Goal: Task Accomplishment & Management: Manage account settings

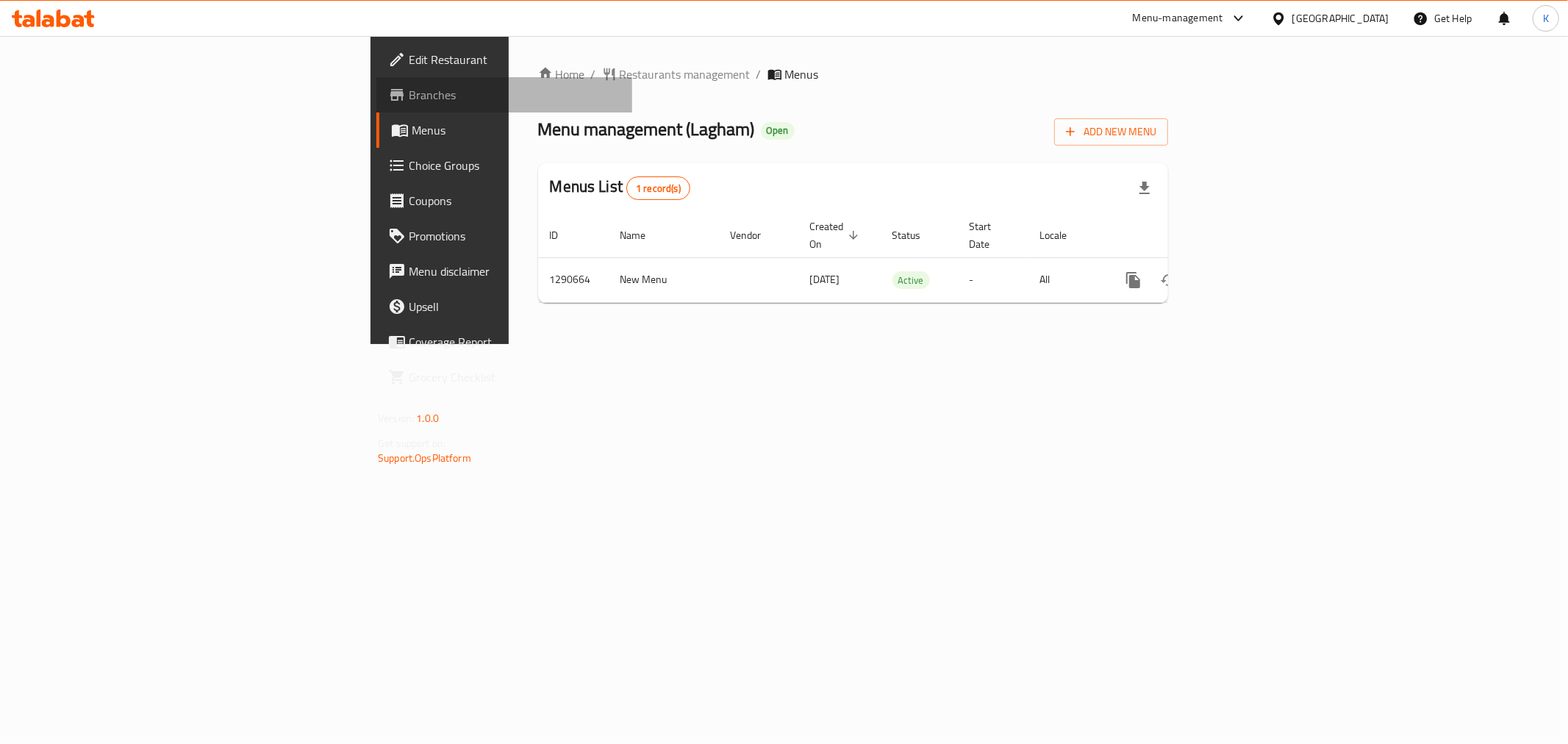
click at [409, 96] on span "Branches" at bounding box center [515, 95] width 211 height 18
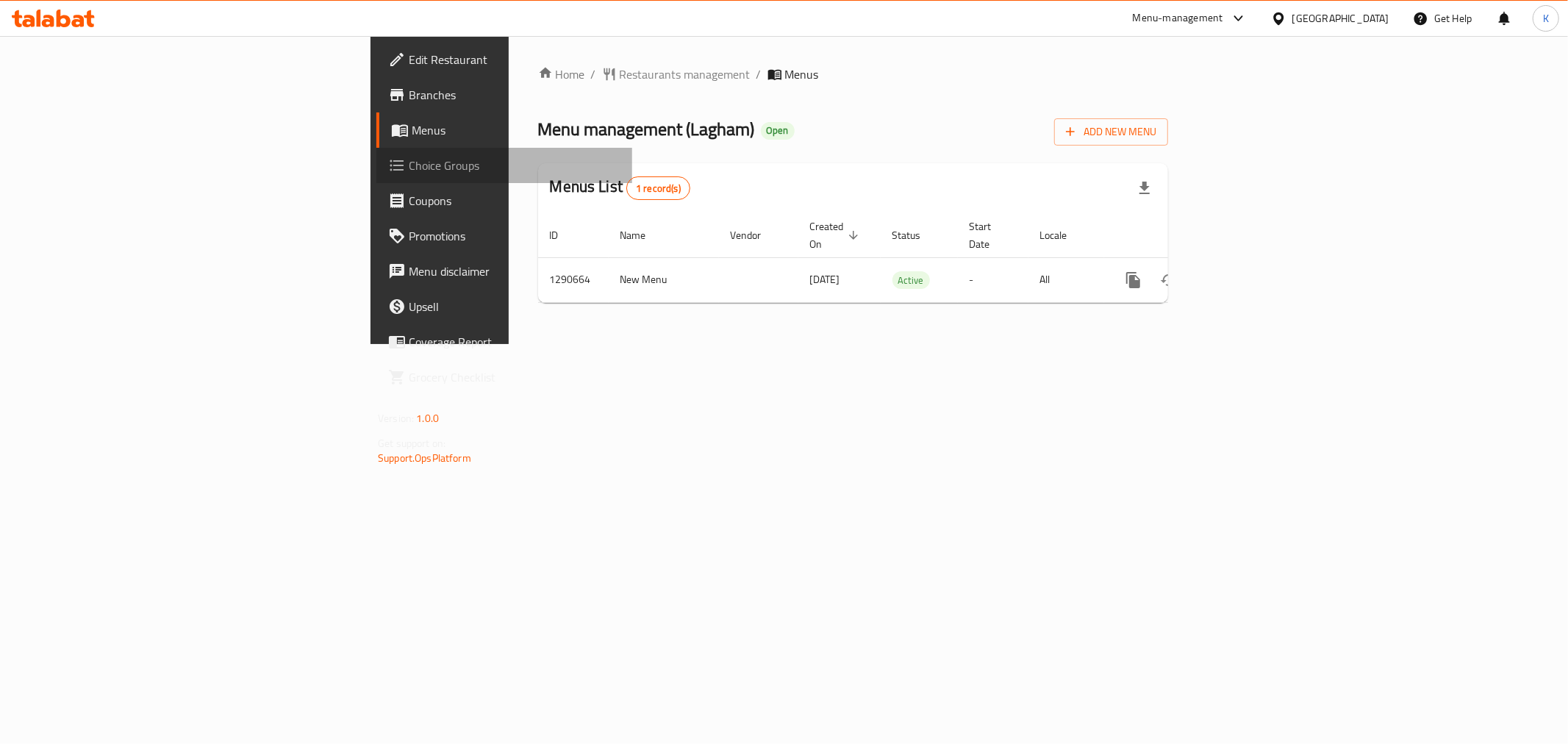
click at [409, 160] on span "Choice Groups" at bounding box center [515, 165] width 211 height 18
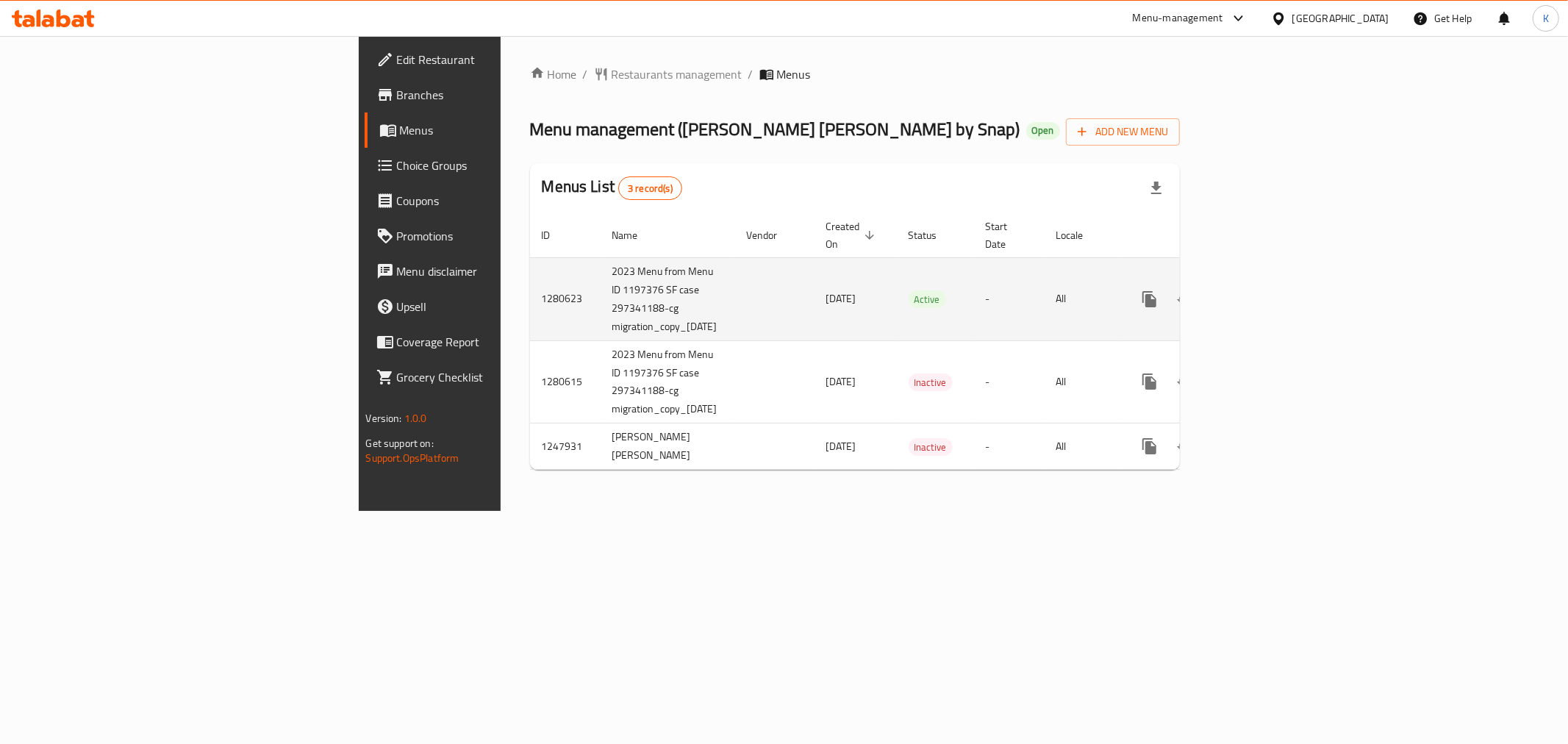
click at [1273, 285] on link "enhanced table" at bounding box center [1256, 299] width 36 height 36
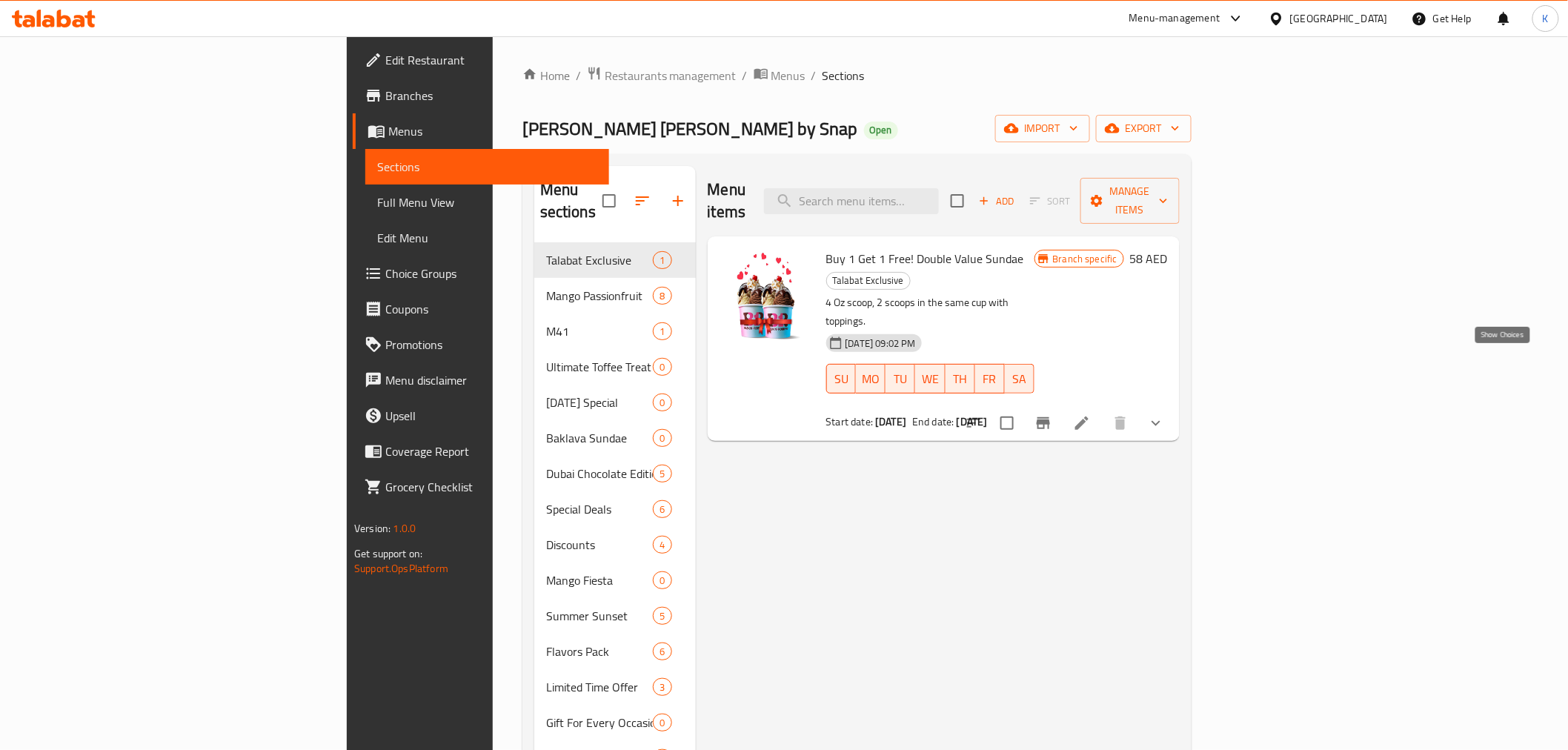
click at [1165, 414] on icon "show more" at bounding box center [1157, 423] width 18 height 18
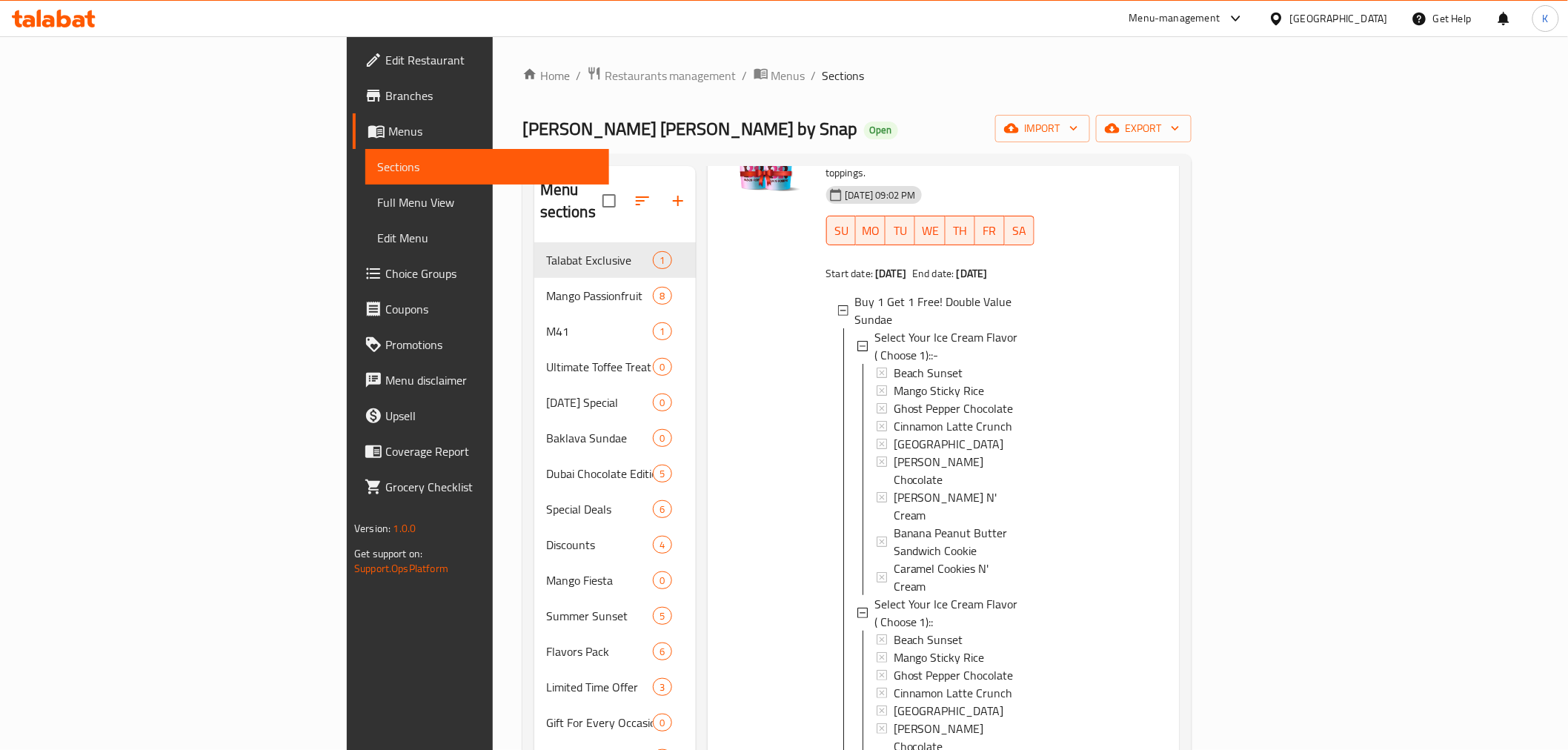
scroll to position [164, 0]
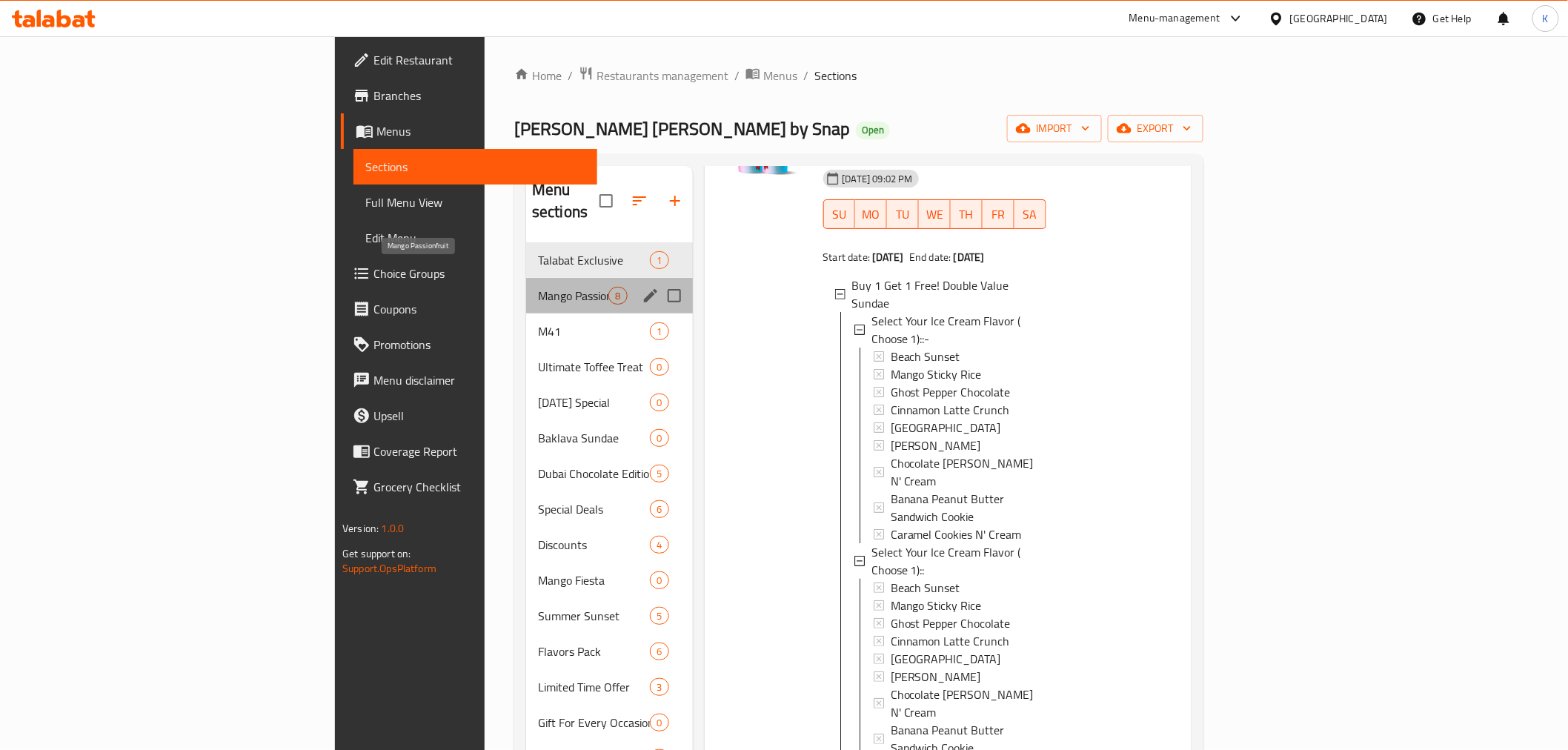
click at [538, 287] on span "Mango Passionfruit" at bounding box center [573, 296] width 71 height 18
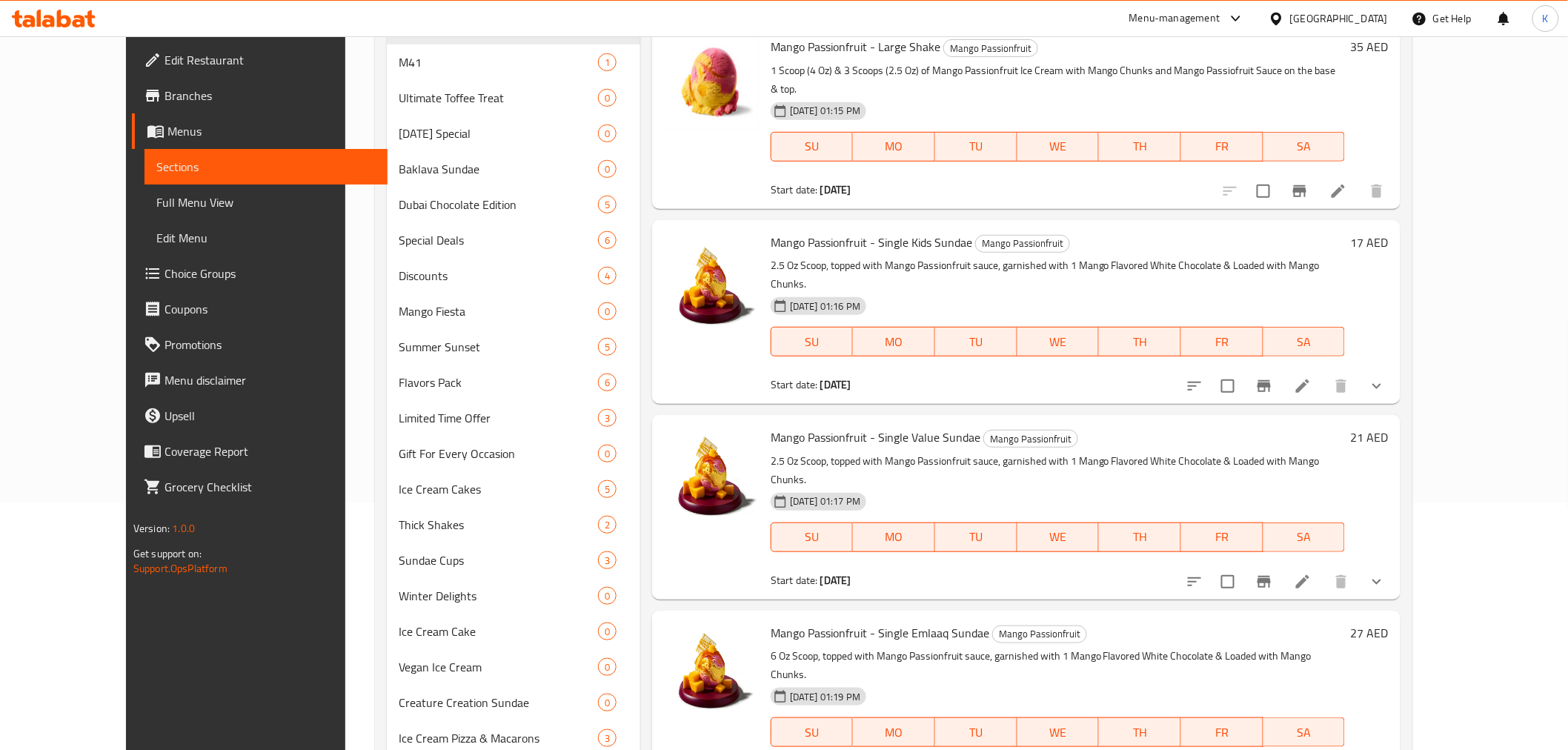
scroll to position [307, 0]
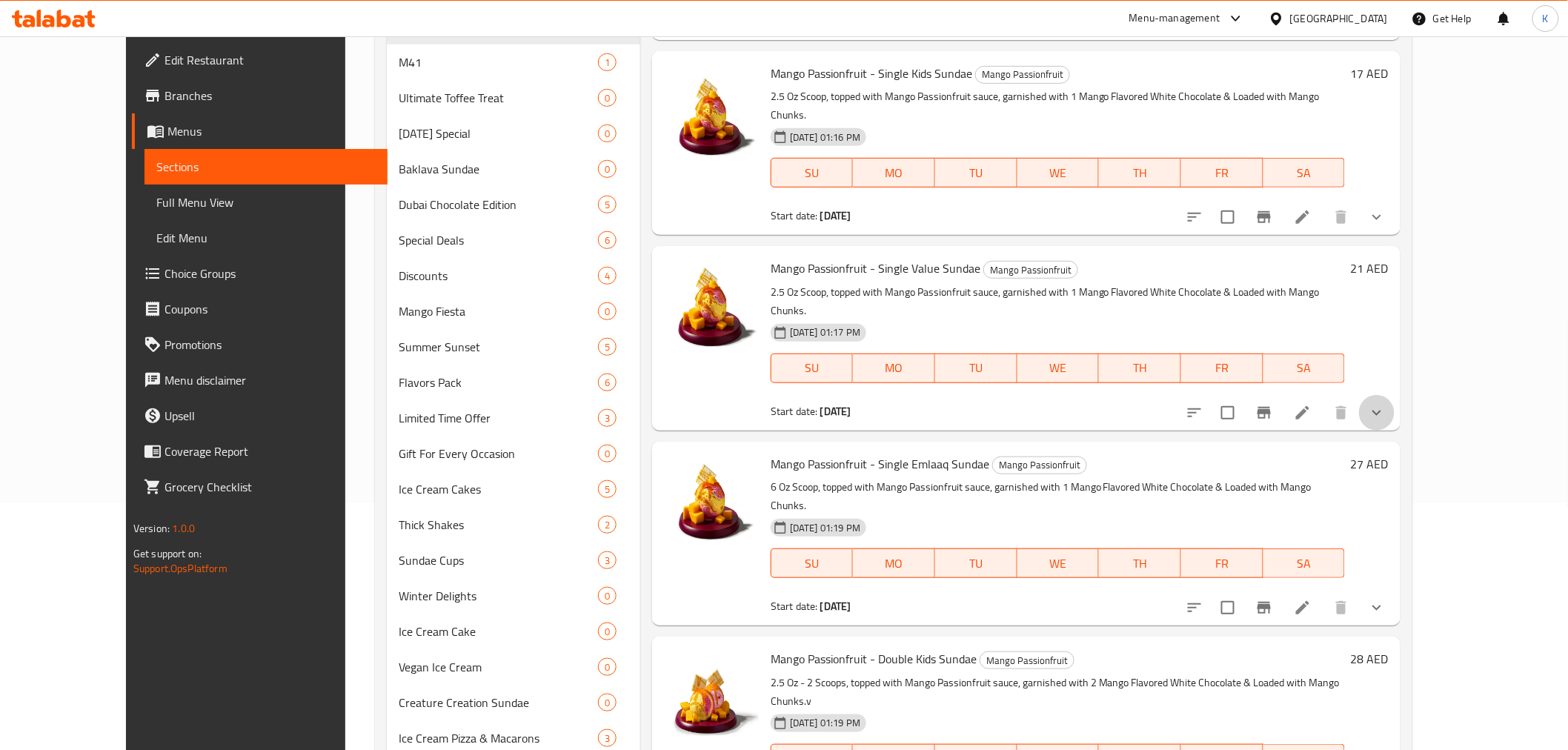
click at [1395, 395] on button "show more" at bounding box center [1377, 413] width 36 height 36
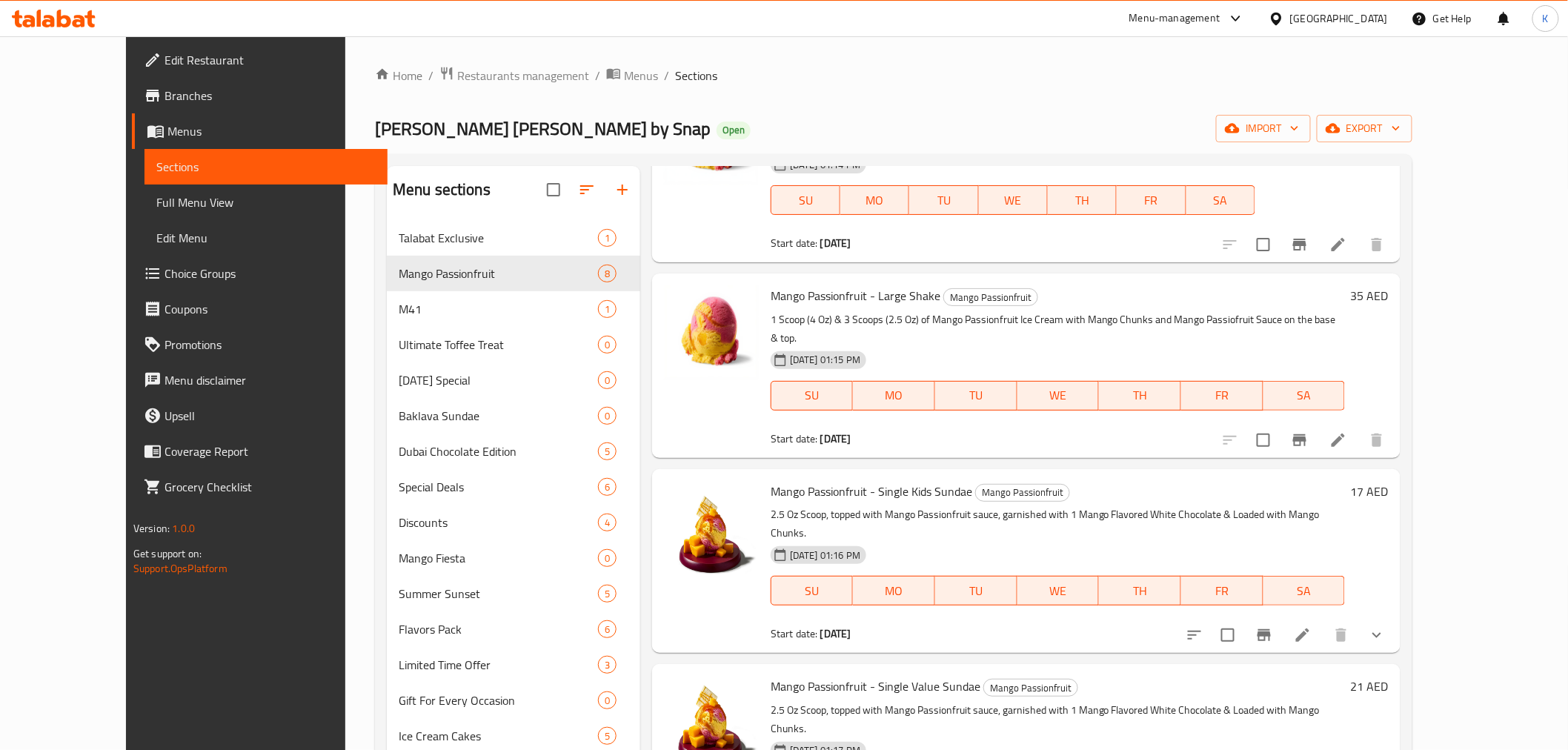
scroll to position [0, 0]
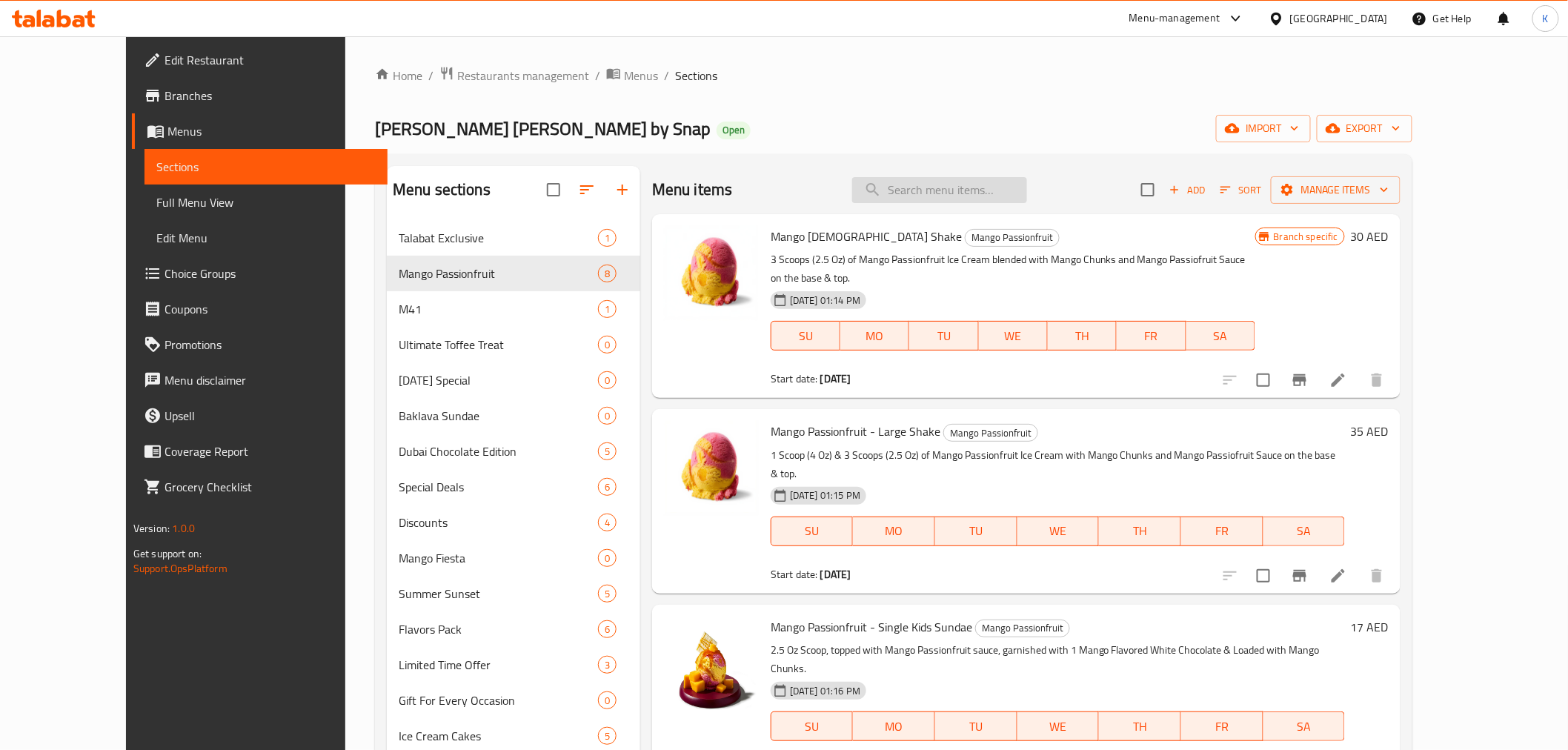
click at [965, 189] on input "search" at bounding box center [939, 190] width 175 height 26
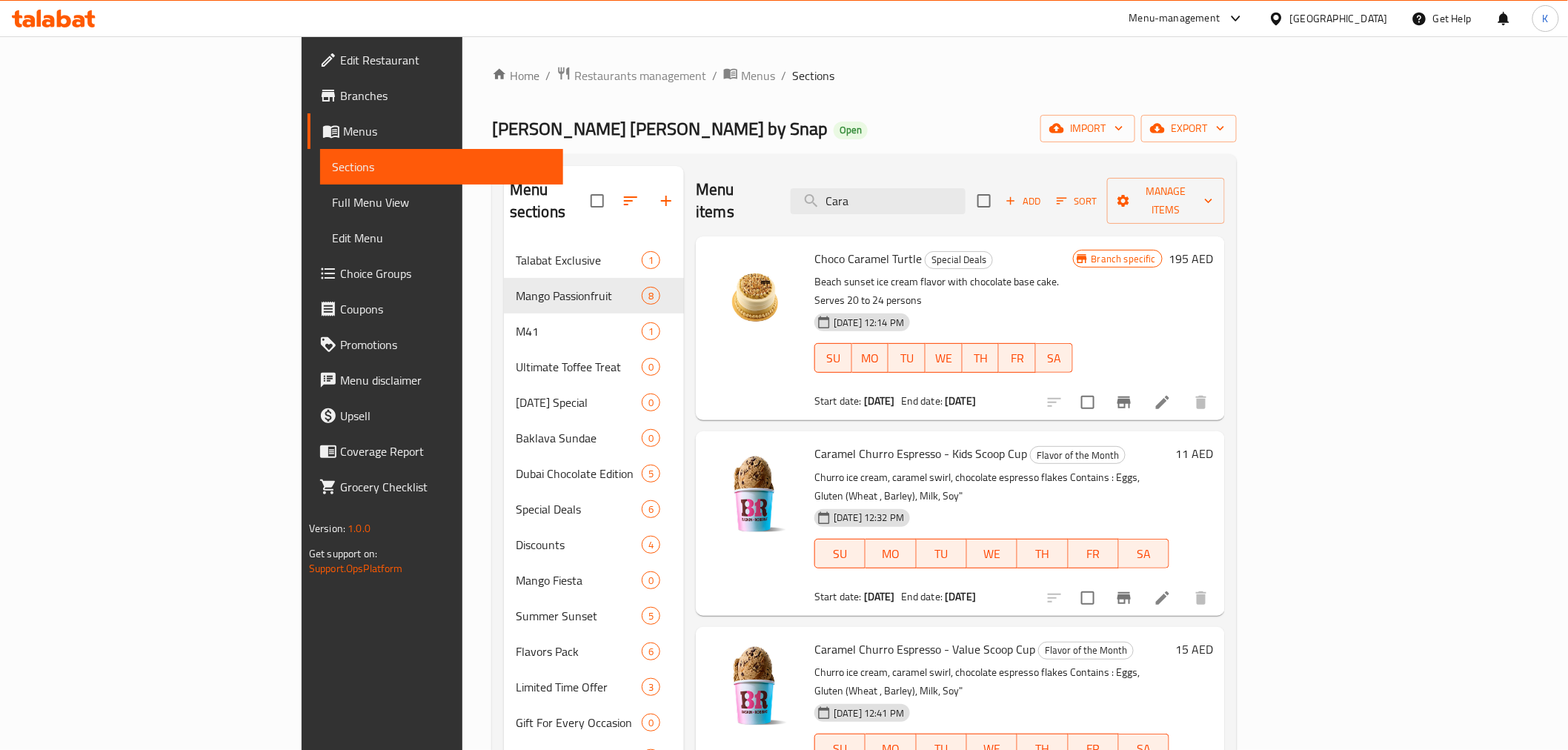
drag, startPoint x: 956, startPoint y: 194, endPoint x: 852, endPoint y: 212, distance: 105.5
click at [860, 210] on div "Menu items Cara Add Sort Manage items" at bounding box center [960, 201] width 529 height 71
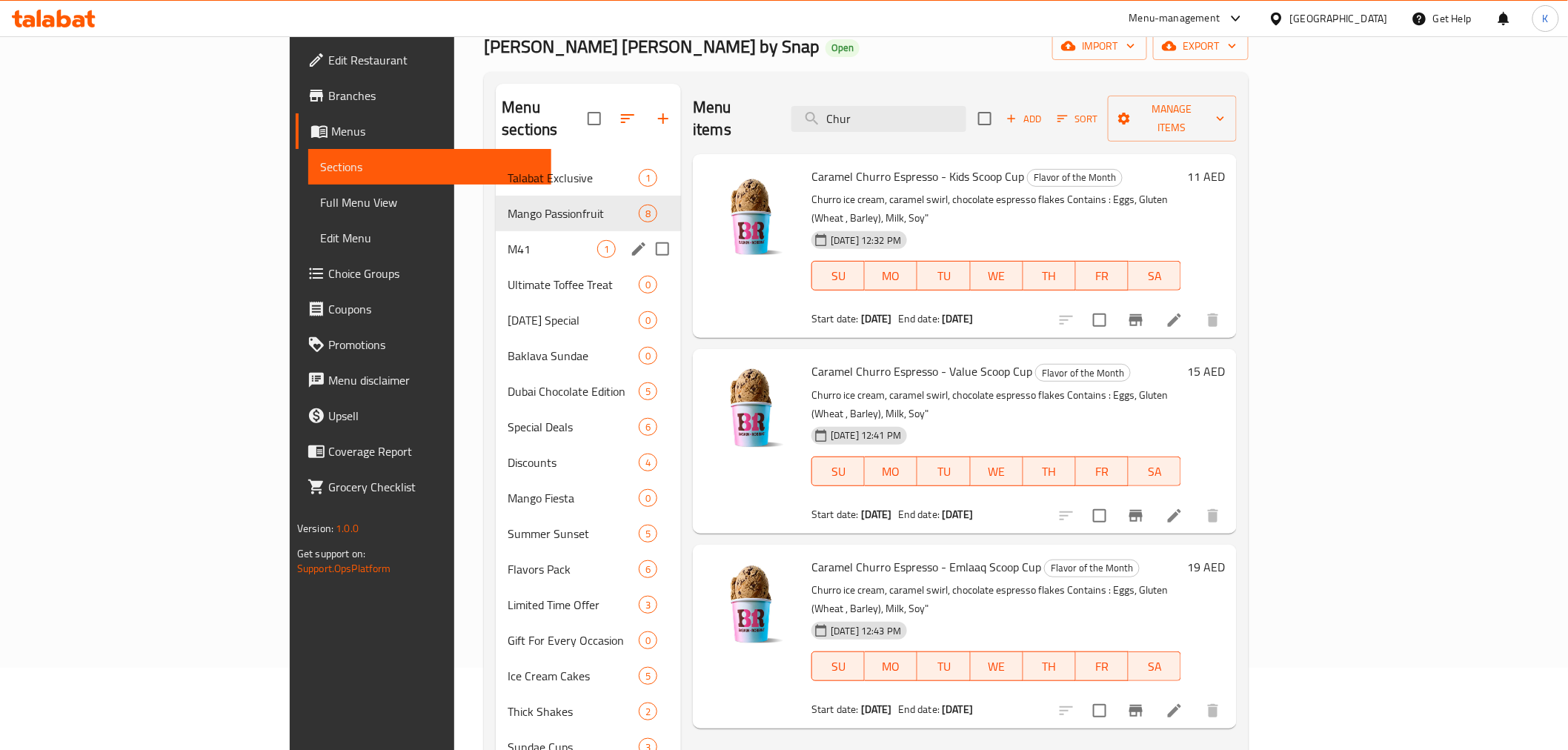
scroll to position [164, 0]
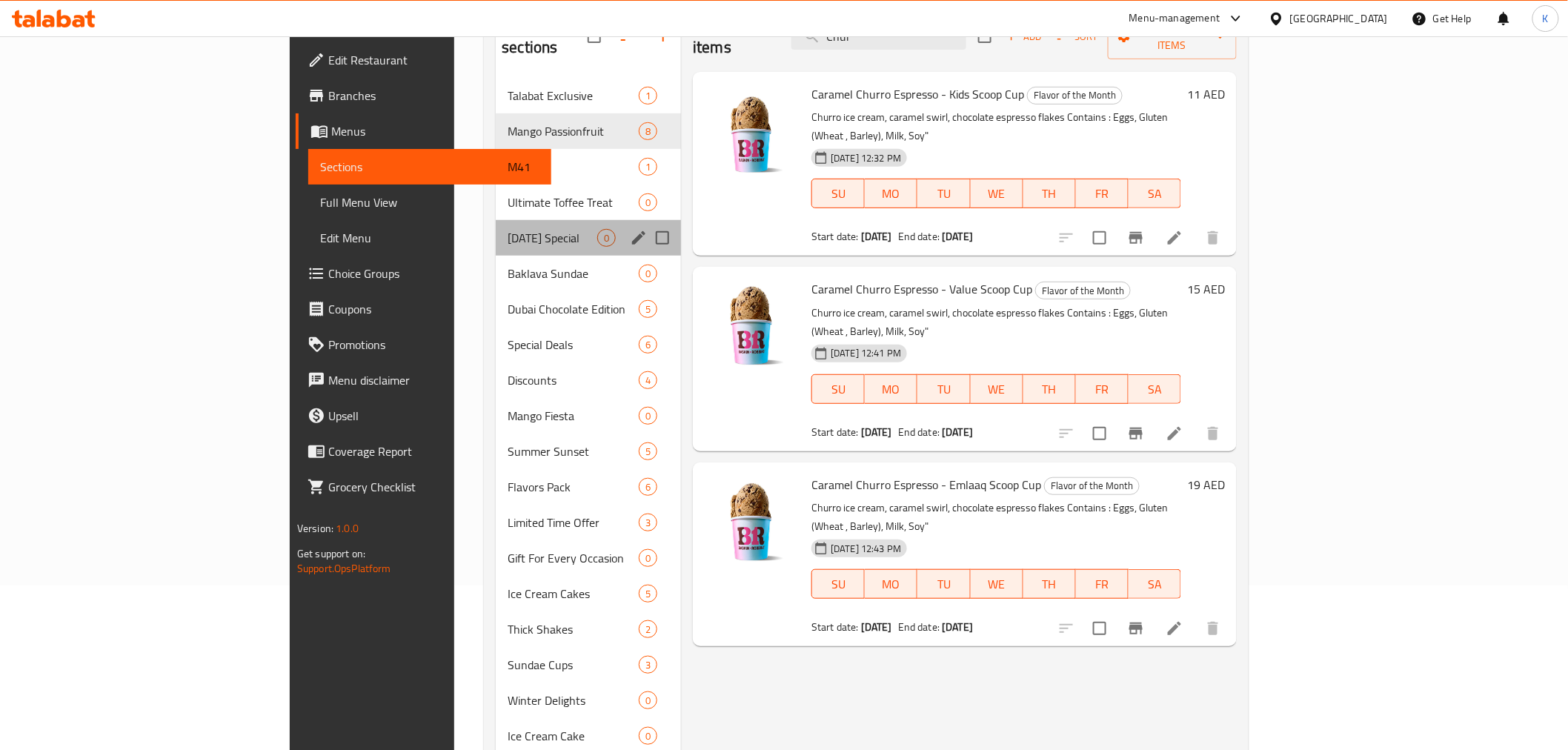
click at [508, 229] on span "Ramadan Special" at bounding box center [553, 238] width 90 height 18
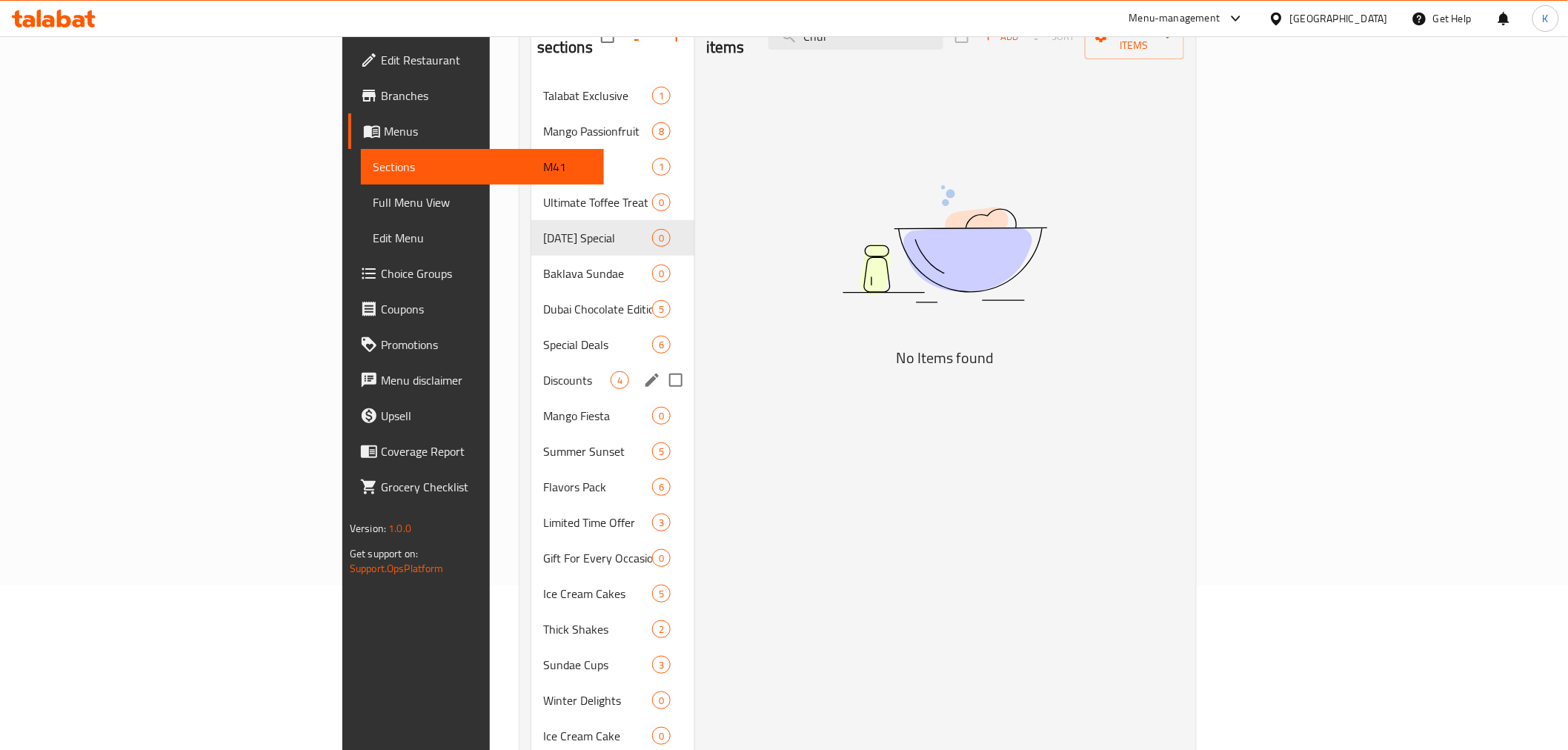
click at [531, 372] on div "Discounts 4" at bounding box center [613, 380] width 163 height 36
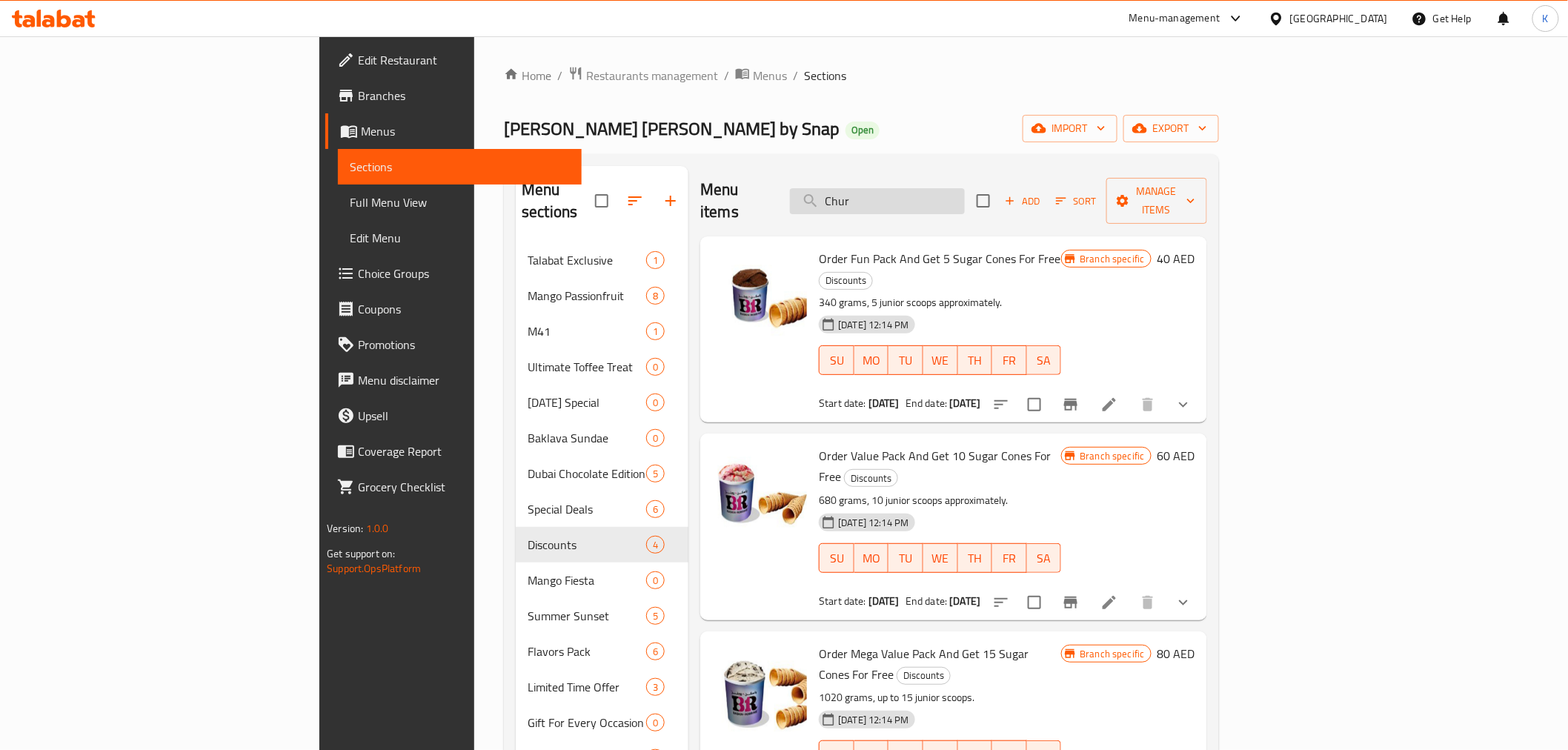
click at [965, 188] on input "Chur" at bounding box center [878, 201] width 175 height 26
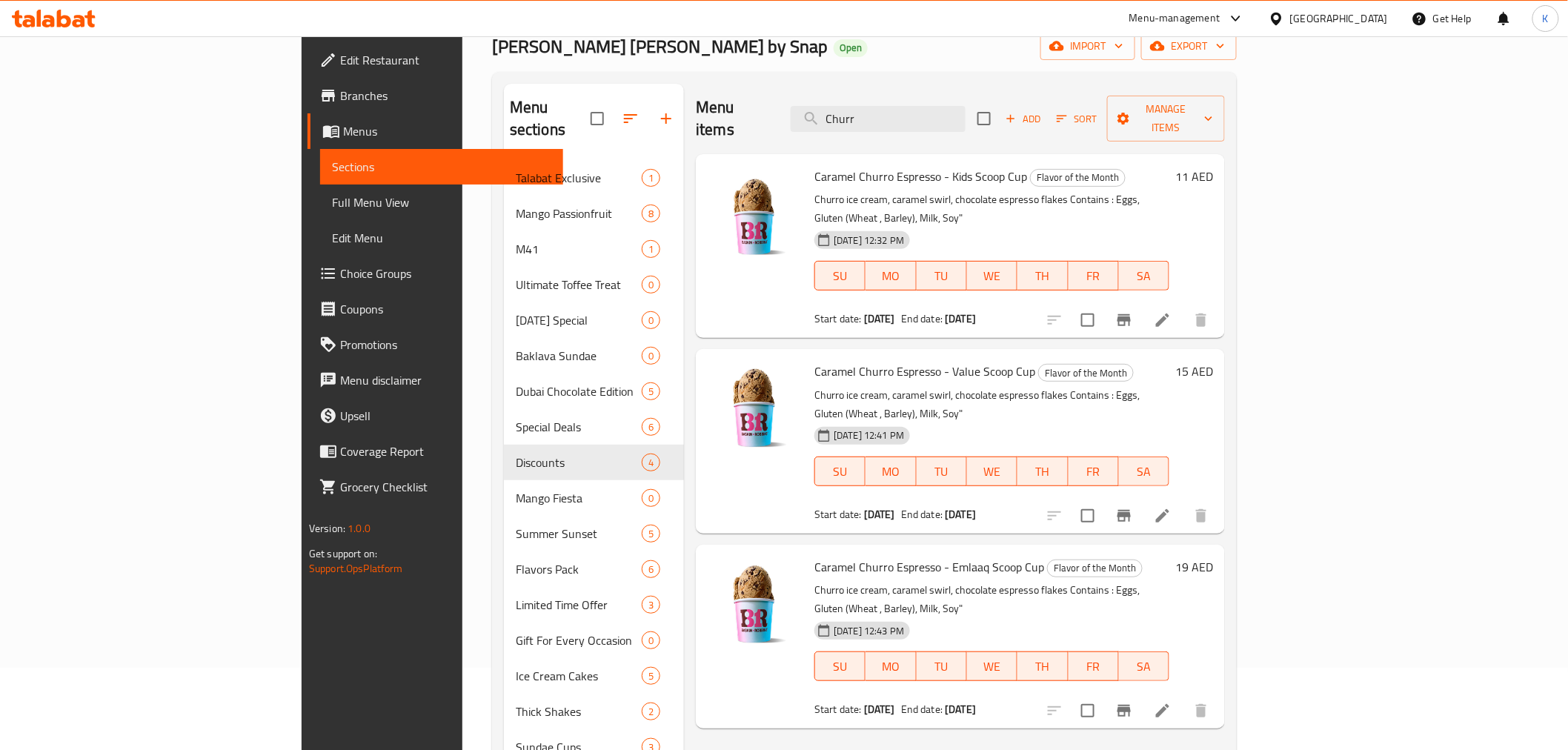
scroll to position [164, 0]
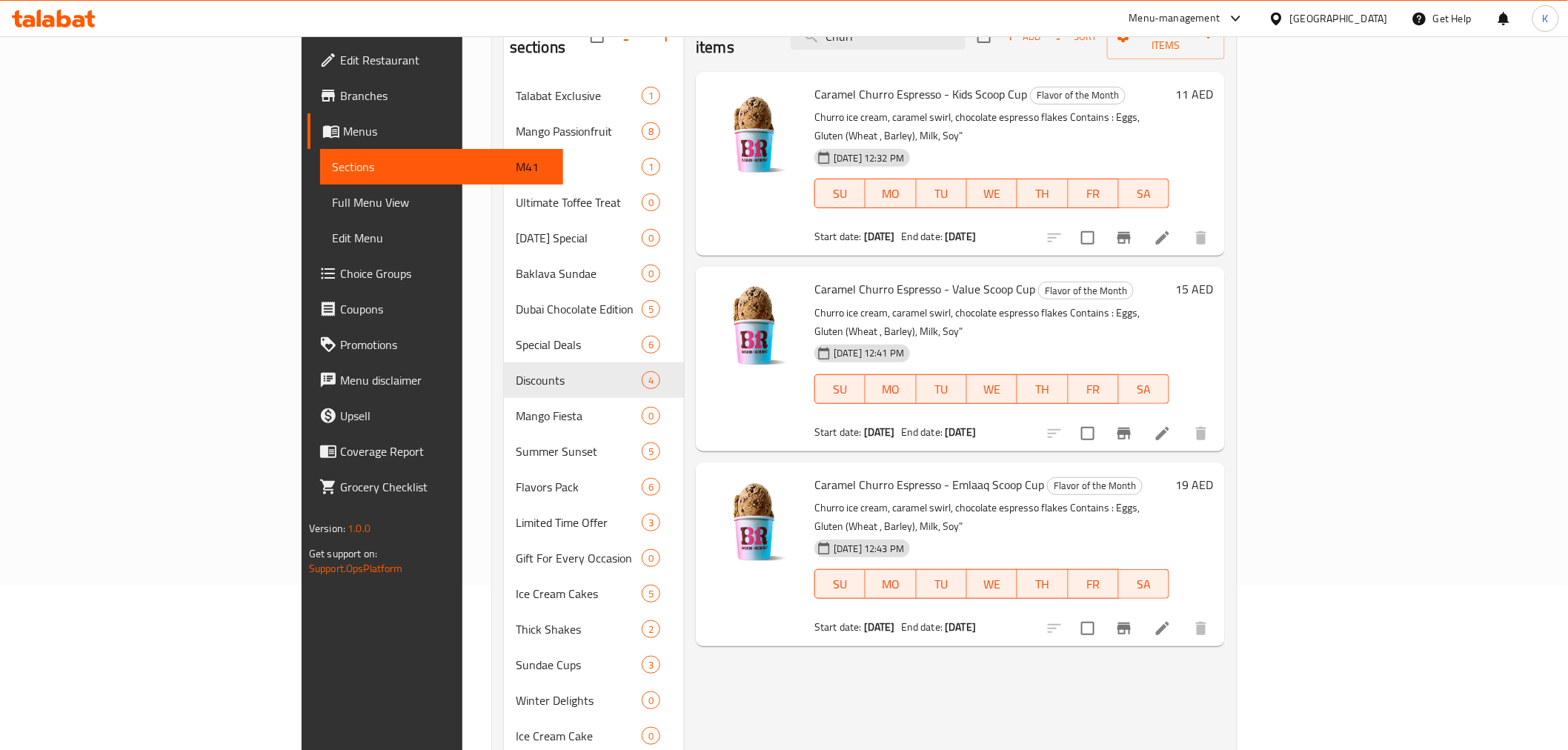
type input "Churr"
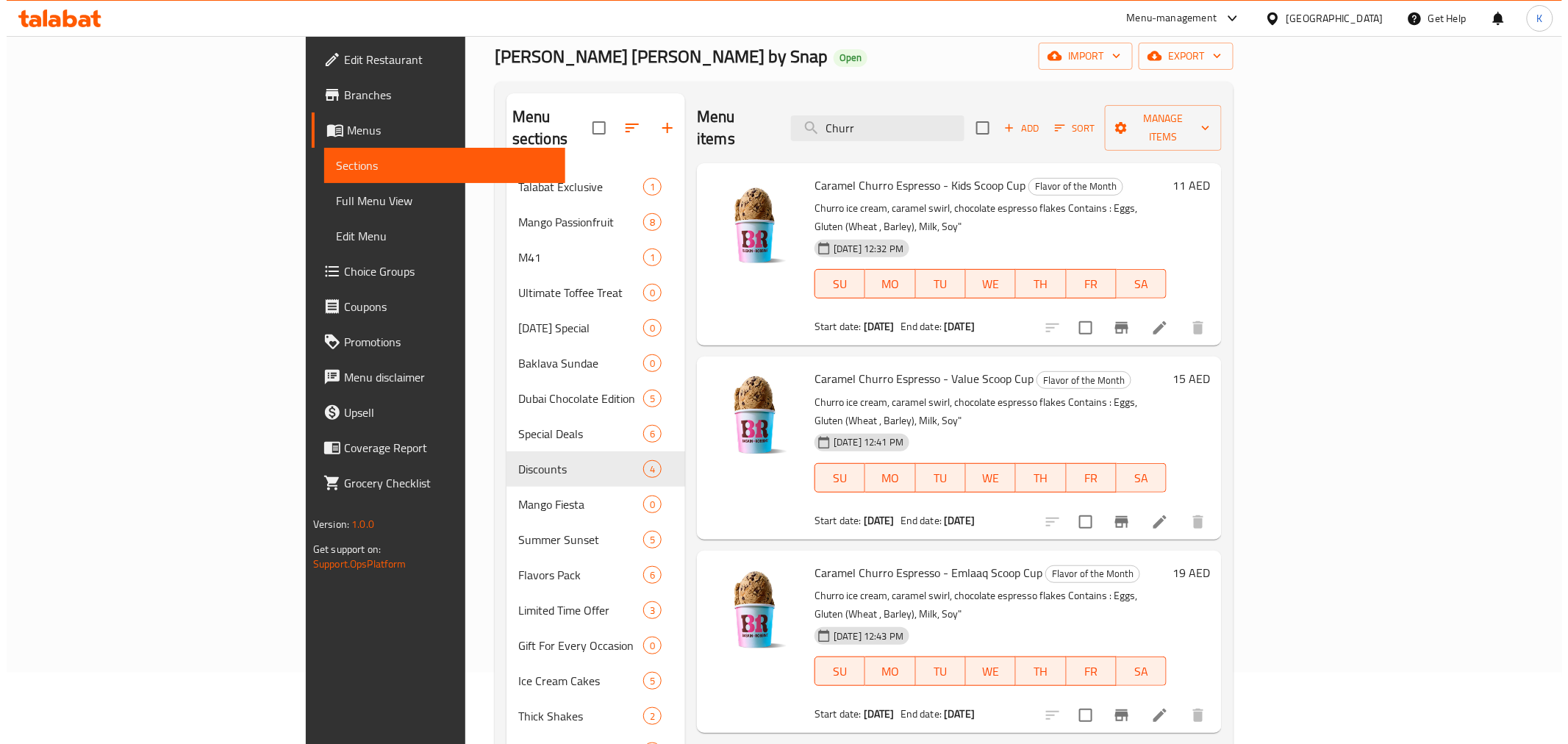
scroll to position [0, 0]
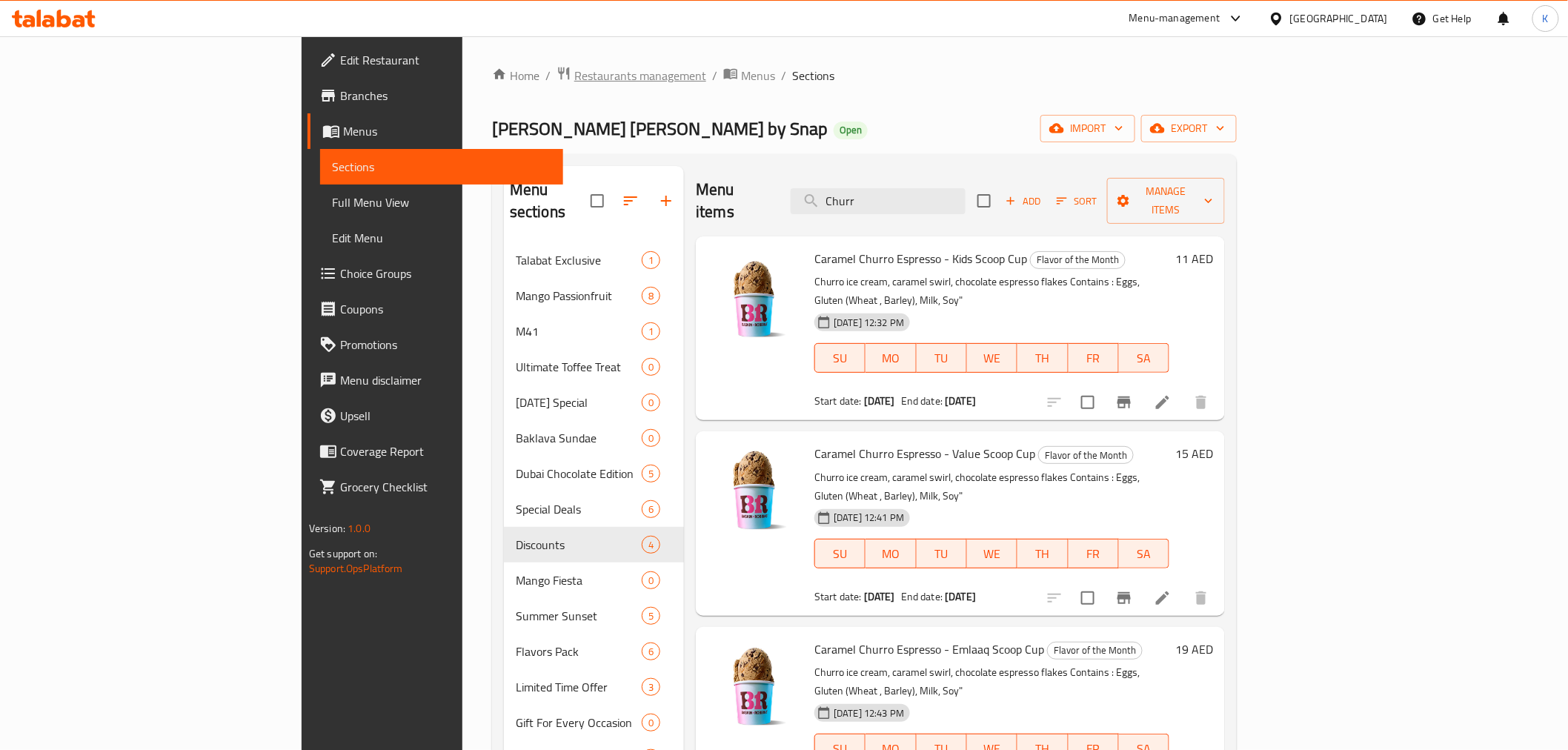
click at [575, 76] on span "Restaurants management" at bounding box center [641, 76] width 131 height 18
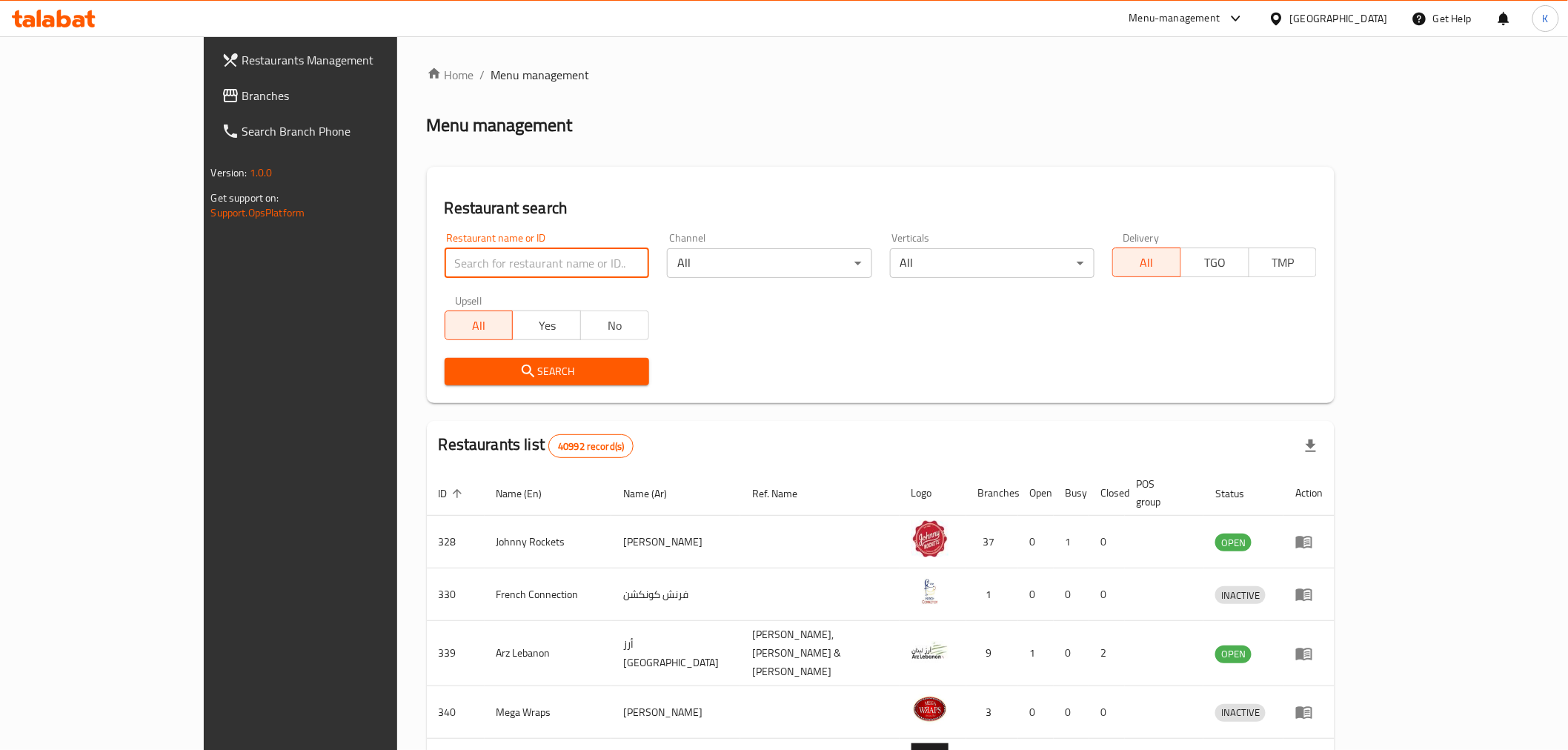
click at [489, 268] on input "search" at bounding box center [546, 263] width 204 height 30
type input "Wonderv"
click button "Search" at bounding box center [546, 372] width 204 height 28
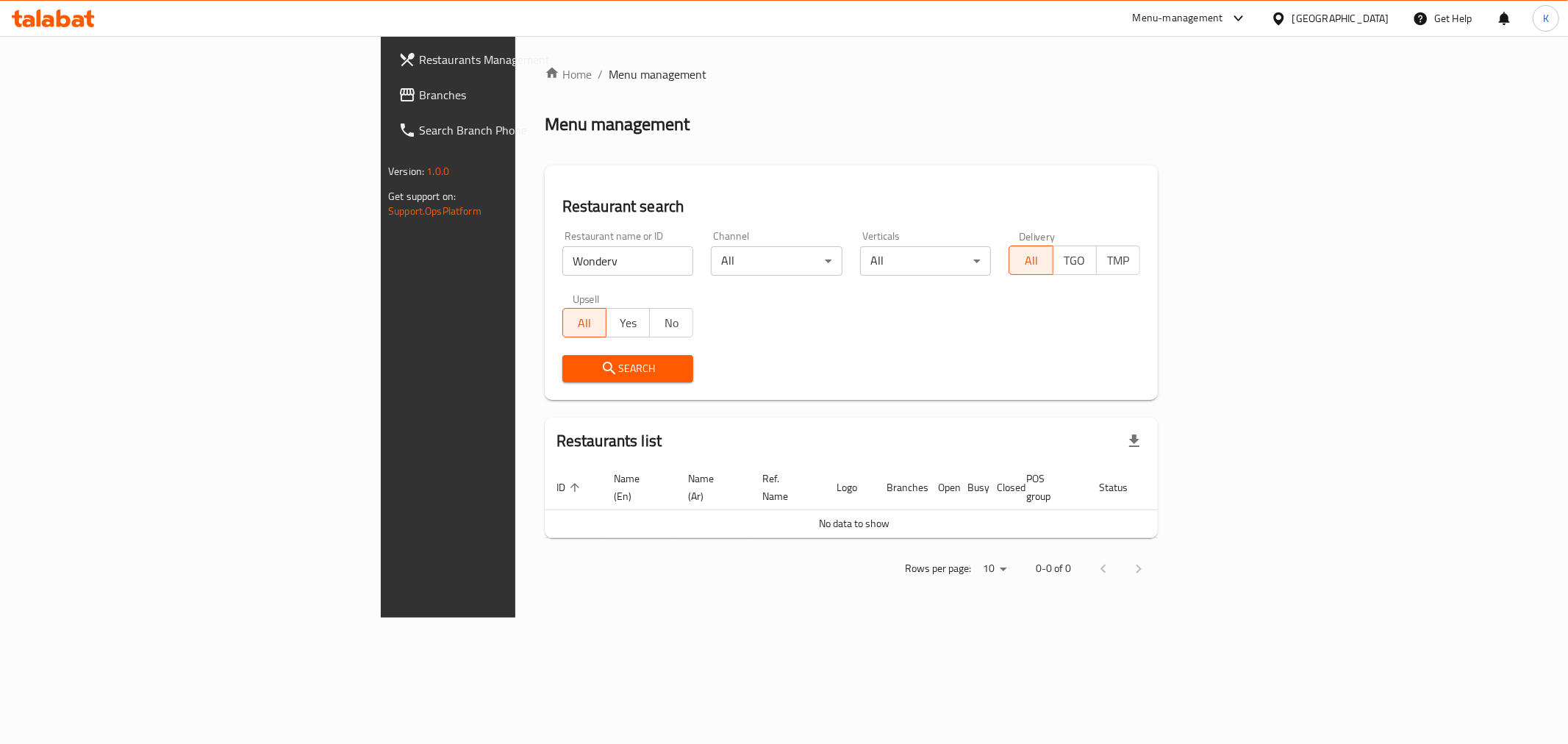
click at [1326, 7] on div "United Arab Emirates" at bounding box center [1330, 19] width 142 height 36
click at [1320, 20] on div "United Arab Emirates" at bounding box center [1341, 18] width 97 height 16
click at [1190, 151] on div "[GEOGRAPHIC_DATA]" at bounding box center [1230, 151] width 97 height 16
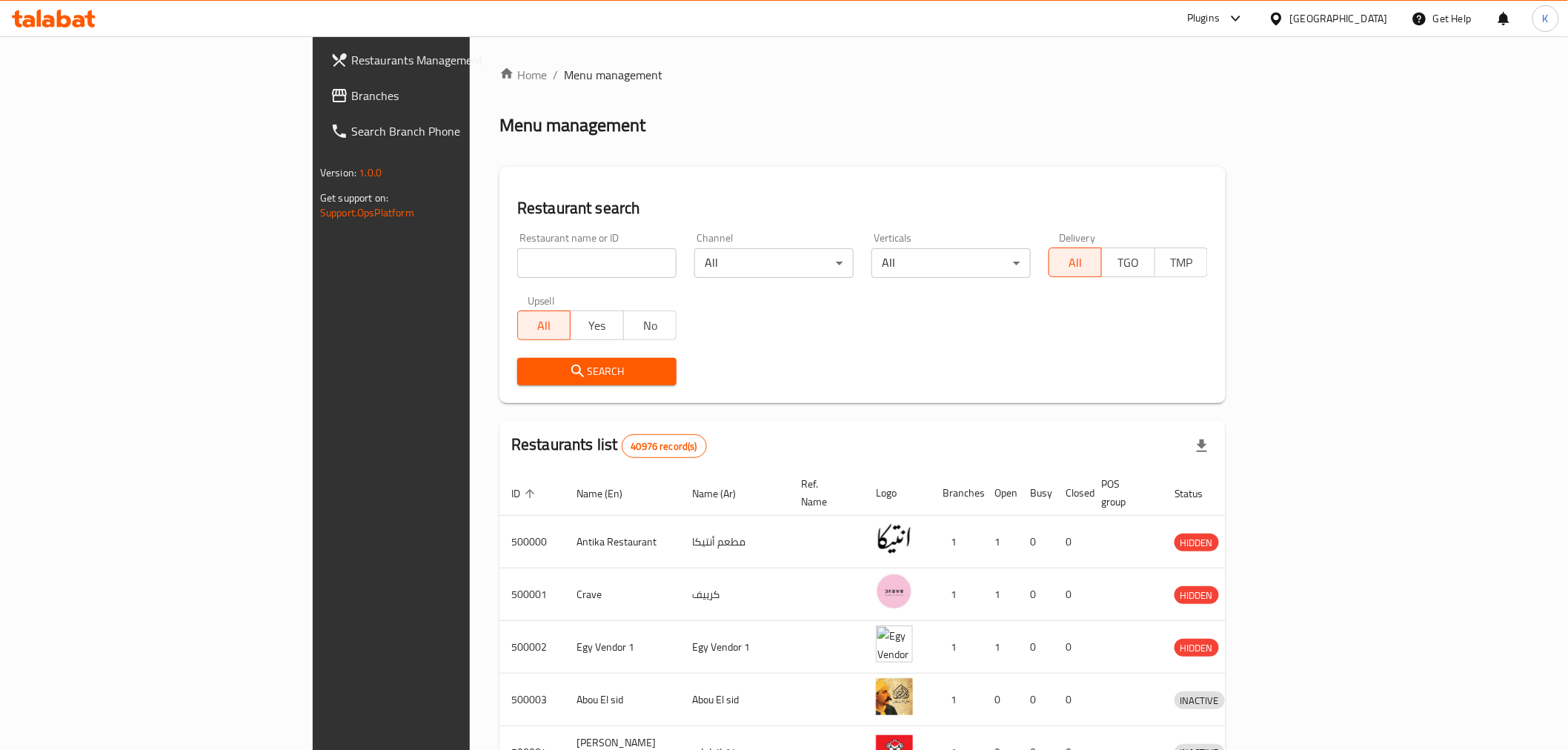
click at [517, 262] on input "search" at bounding box center [597, 263] width 159 height 30
type input "wondervi"
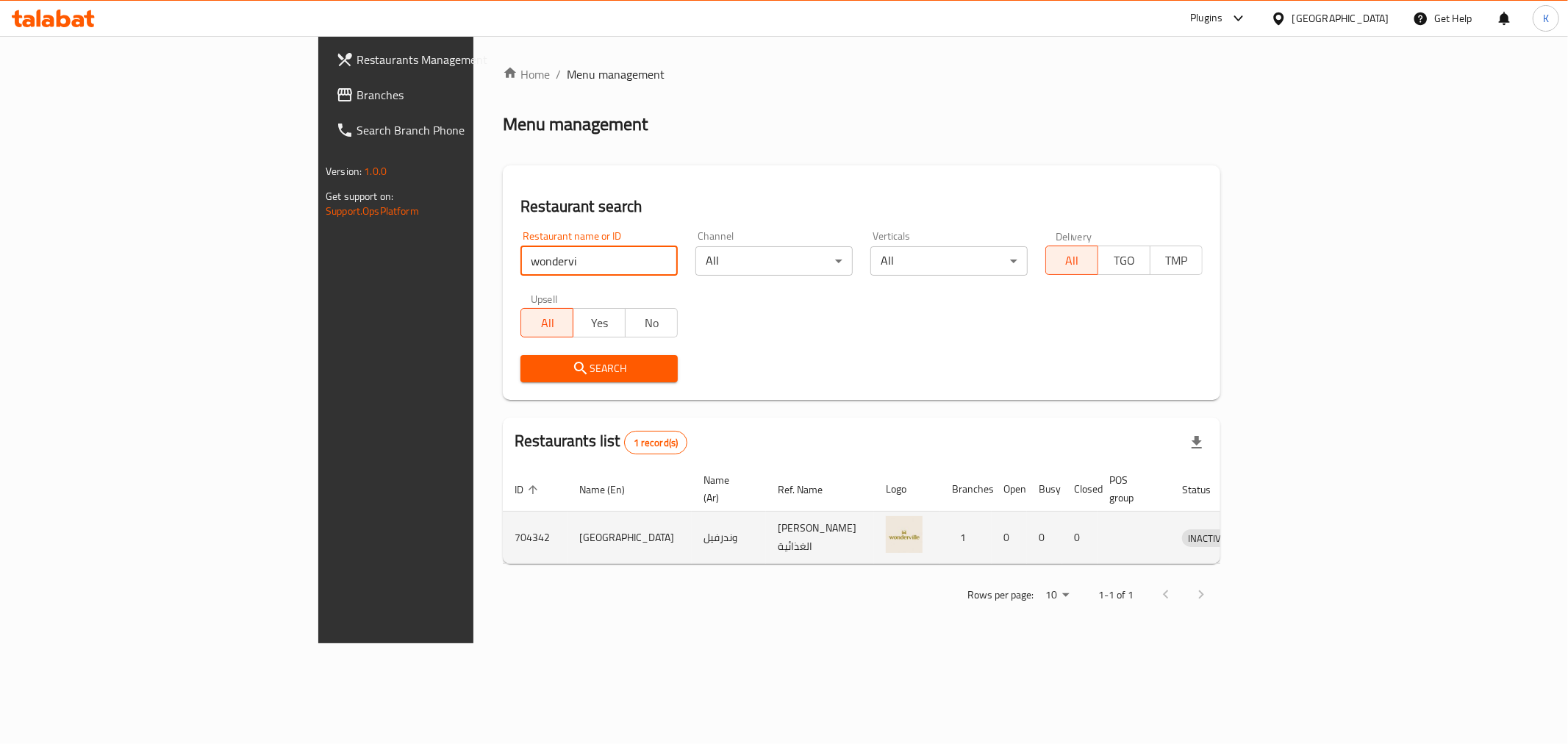
click at [1300, 520] on td "enhanced table" at bounding box center [1275, 537] width 50 height 52
click at [1279, 533] on icon "enhanced table" at bounding box center [1270, 538] width 16 height 13
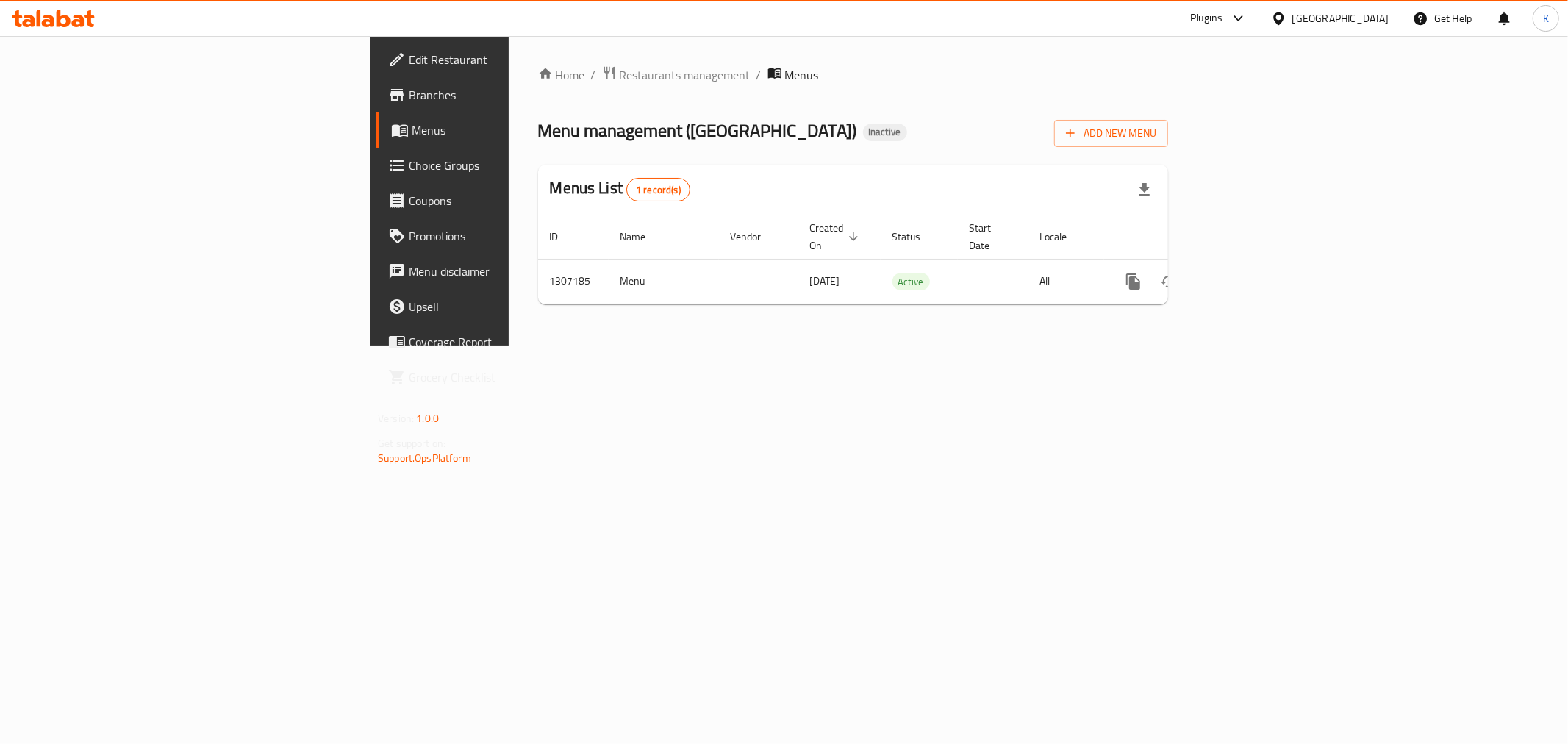
click at [409, 100] on span "Branches" at bounding box center [515, 95] width 211 height 18
